Goal: Task Accomplishment & Management: Manage account settings

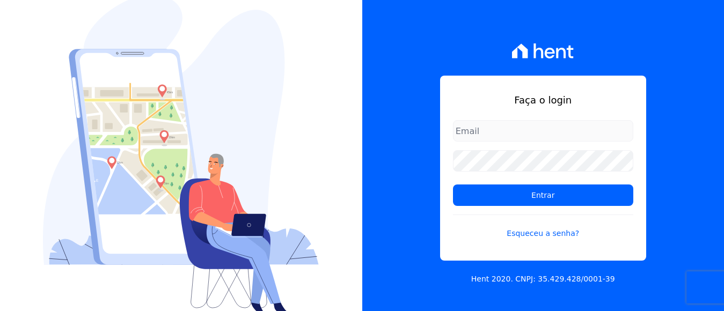
click at [503, 134] on input "email" at bounding box center [543, 130] width 180 height 21
type input "[EMAIL_ADDRESS][DOMAIN_NAME]"
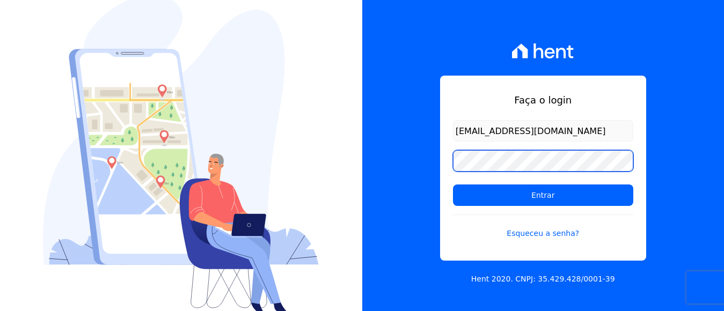
click at [453, 184] on input "Entrar" at bounding box center [543, 194] width 180 height 21
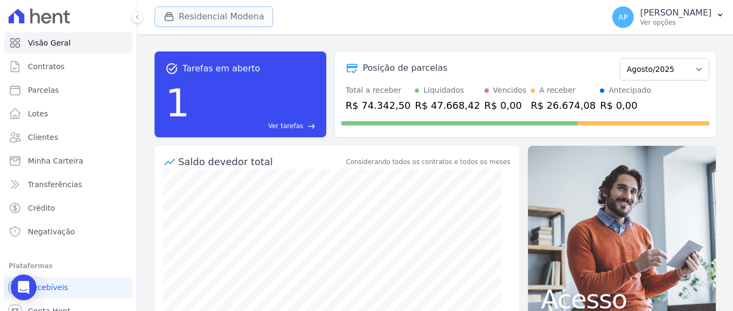
click at [203, 13] on button "Residencial Modena" at bounding box center [213, 16] width 119 height 20
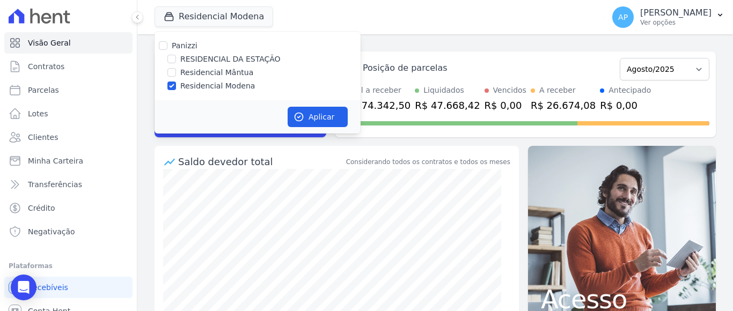
click at [189, 57] on label "RESIDENCIAL DA ESTAÇÃO" at bounding box center [230, 59] width 100 height 11
click at [176, 57] on input "RESIDENCIAL DA ESTAÇÃO" at bounding box center [171, 59] width 9 height 9
checkbox input "true"
click at [171, 83] on input "Residencial Modena" at bounding box center [171, 86] width 9 height 9
checkbox input "false"
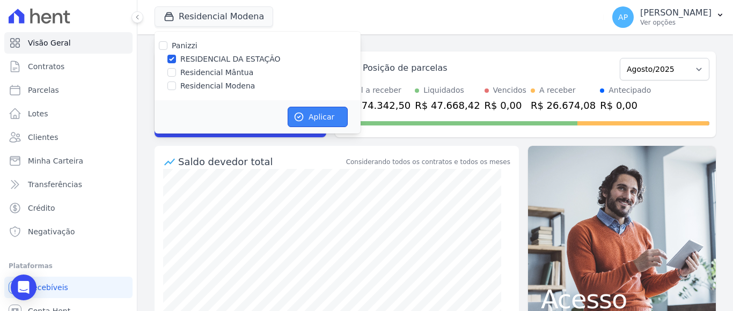
click at [314, 114] on button "Aplicar" at bounding box center [317, 117] width 60 height 20
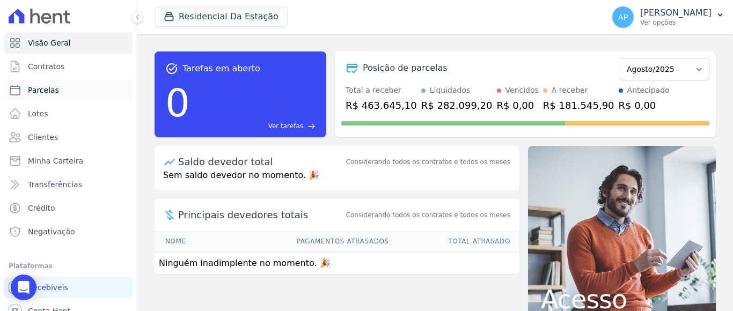
click at [42, 89] on span "Parcelas" at bounding box center [43, 90] width 31 height 11
select select
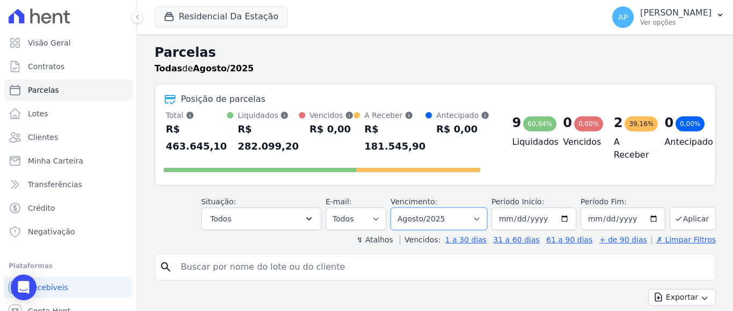
click at [475, 217] on select "Filtrar por período ──────── Todos os meses Agosto/2025 Setembro/2025 Outubro/2…" at bounding box center [438, 219] width 97 height 23
select select "09/2025"
click at [396, 208] on select "Filtrar por período ──────── Todos os meses Agosto/2025 Setembro/2025 Outubro/2…" at bounding box center [438, 219] width 97 height 23
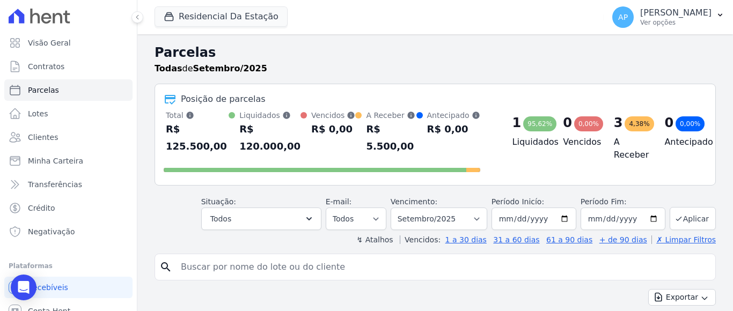
select select
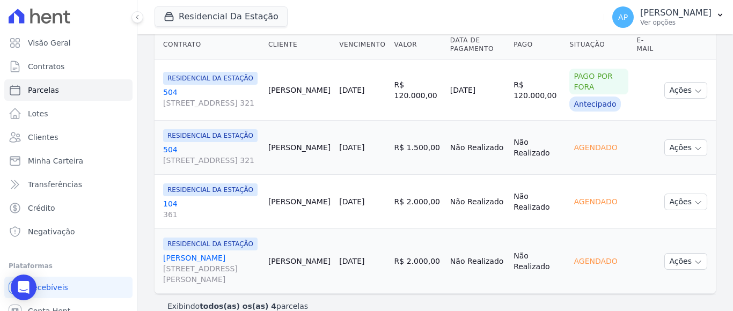
scroll to position [287, 0]
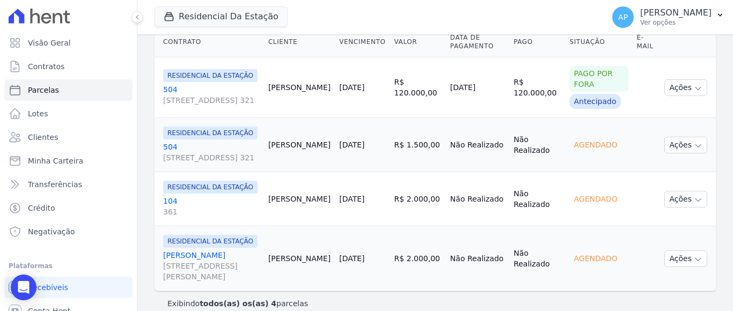
click at [213, 181] on div "RESIDENCIAL DA ESTAÇÃO 104 361" at bounding box center [211, 199] width 97 height 36
click at [173, 196] on link "104 361" at bounding box center [211, 206] width 97 height 21
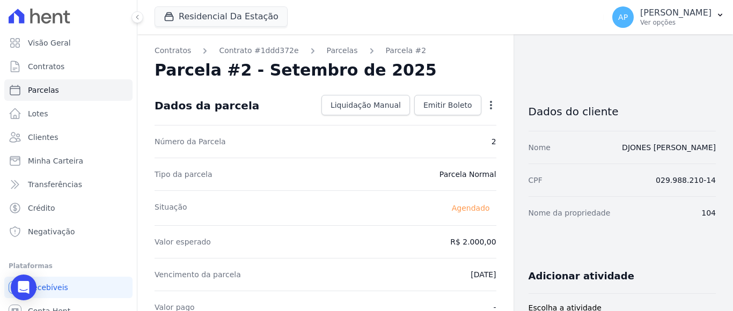
click at [485, 104] on icon "button" at bounding box center [490, 105] width 11 height 11
click at [415, 121] on link "Alterar" at bounding box center [444, 119] width 94 height 19
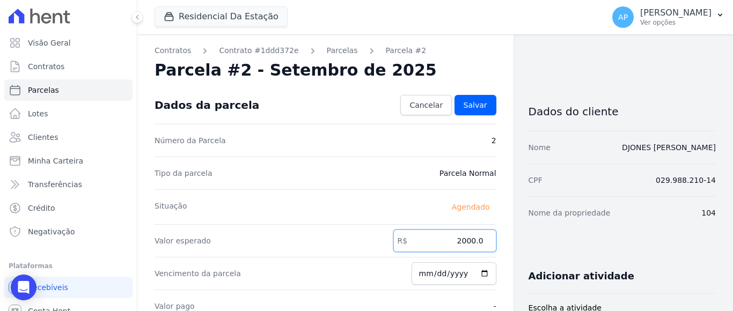
drag, startPoint x: 456, startPoint y: 239, endPoint x: 479, endPoint y: 237, distance: 23.1
click at [479, 237] on input "2000.0" at bounding box center [444, 241] width 103 height 23
type input "2037.80"
click at [437, 274] on input "[DATE]" at bounding box center [453, 273] width 85 height 23
type input "[DATE]"
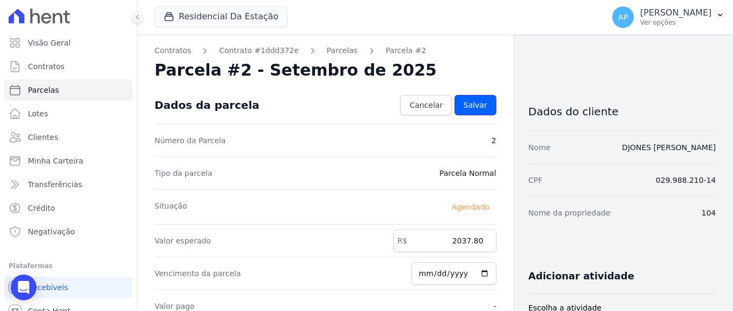
click at [473, 110] on link "Salvar" at bounding box center [475, 105] width 42 height 20
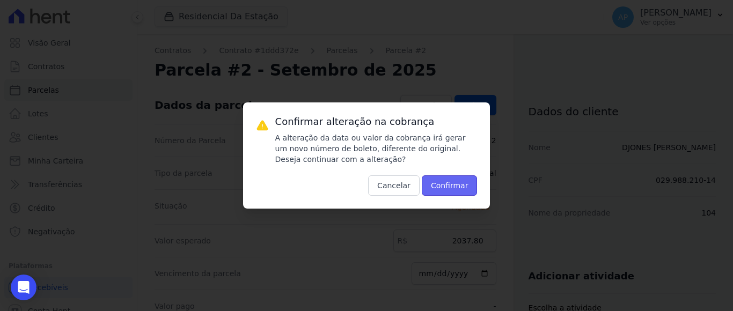
click at [454, 181] on button "Confirmar" at bounding box center [450, 185] width 56 height 20
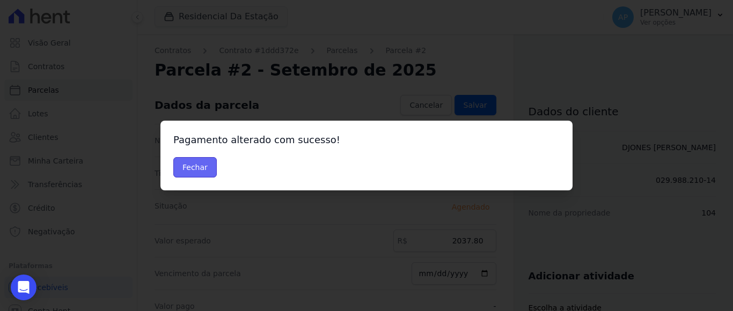
click at [186, 163] on button "Fechar" at bounding box center [194, 167] width 43 height 20
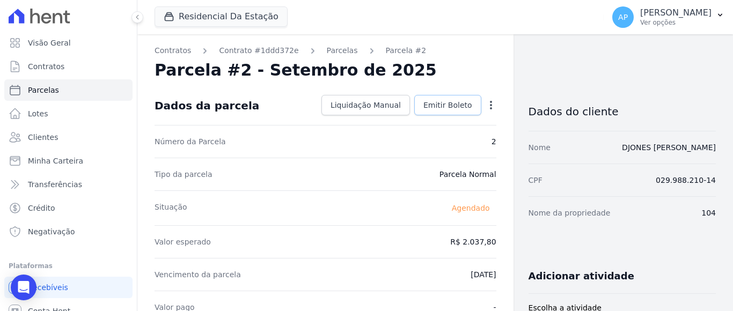
click at [440, 97] on link "Emitir Boleto" at bounding box center [447, 105] width 67 height 20
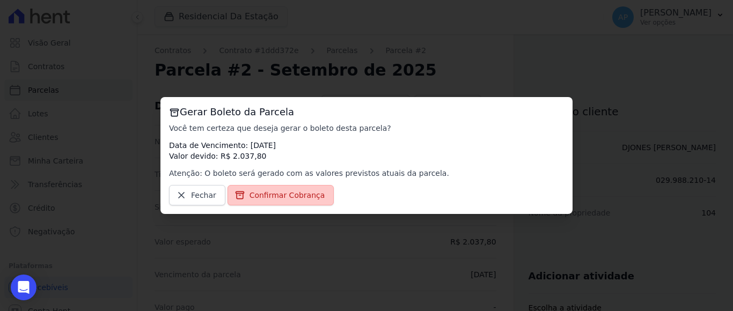
click at [266, 191] on span "Confirmar Cobrança" at bounding box center [287, 195] width 76 height 11
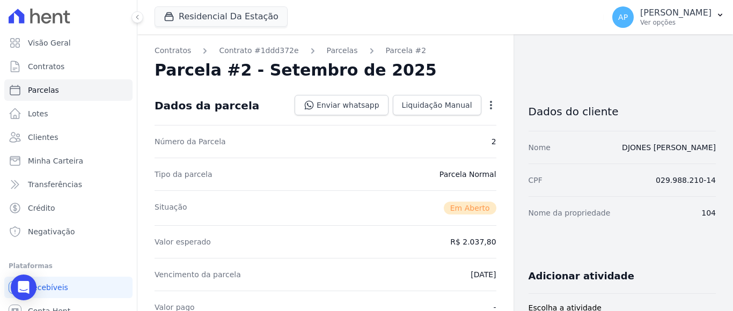
click at [282, 196] on div "Situação Em Aberto" at bounding box center [325, 207] width 342 height 35
click at [359, 105] on link "Enviar whatsapp" at bounding box center [341, 105] width 94 height 20
